Goal: Check status: Check status

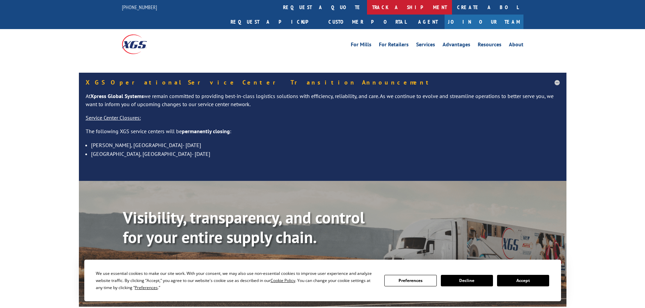
click at [367, 6] on link "track a shipment" at bounding box center [409, 7] width 85 height 15
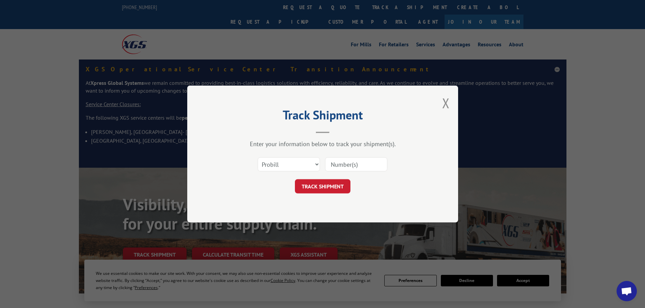
click at [277, 164] on select "Select category... Probill BOL PO" at bounding box center [289, 164] width 62 height 14
select select "bol"
click at [258, 157] on select "Select category... Probill BOL PO" at bounding box center [289, 164] width 62 height 14
click at [342, 162] on input at bounding box center [356, 164] width 62 height 14
paste input "2401754"
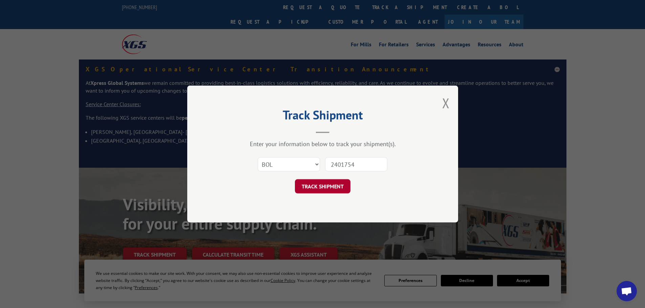
type input "2401754"
click at [334, 187] on button "TRACK SHIPMENT" at bounding box center [323, 186] width 56 height 14
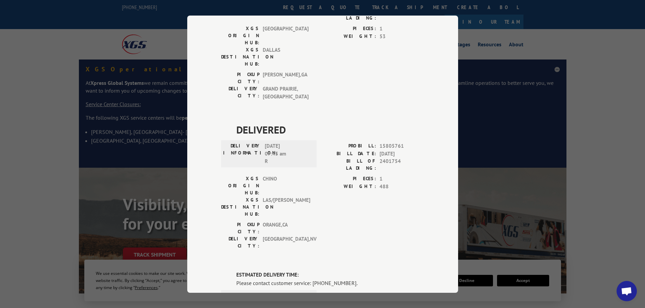
scroll to position [98, 0]
drag, startPoint x: 171, startPoint y: 96, endPoint x: 167, endPoint y: 87, distance: 9.7
click at [169, 90] on div "Track Shipment DELIVERED DELIVERY INFORMATION: PROBILL: 9329997 BILL DATE: [DAT…" at bounding box center [322, 154] width 645 height 308
